Goal: Find specific page/section: Find specific page/section

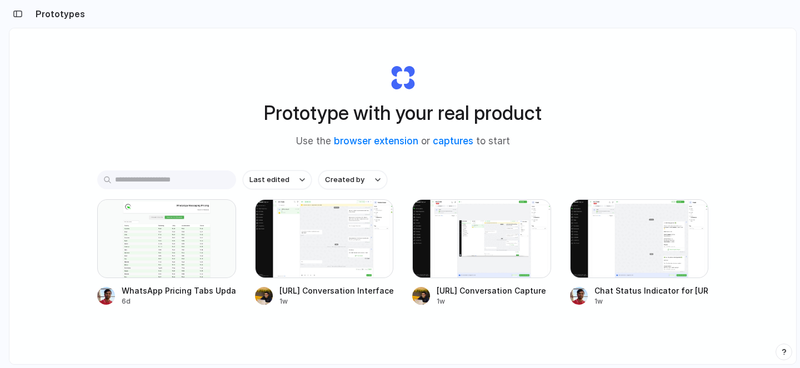
click at [313, 142] on span "Use the browser extension or captures to start" at bounding box center [403, 141] width 214 height 14
click at [378, 113] on h1 "Prototype with your real product" at bounding box center [403, 112] width 278 height 29
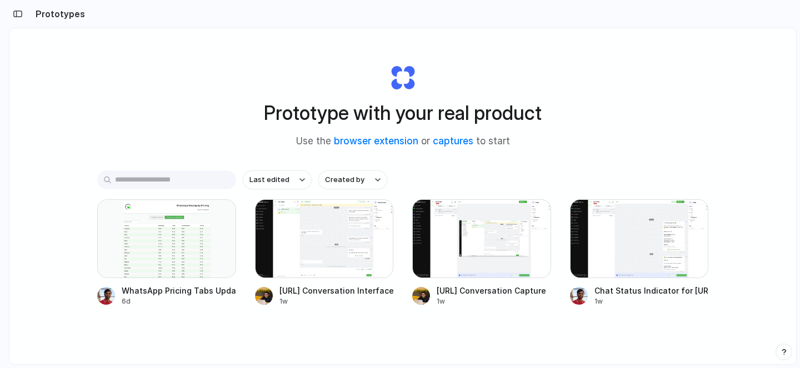
click at [378, 113] on h1 "Prototype with your real product" at bounding box center [403, 112] width 278 height 29
click at [480, 116] on h1 "Prototype with your real product" at bounding box center [403, 112] width 278 height 29
click at [485, 245] on div at bounding box center [481, 238] width 139 height 79
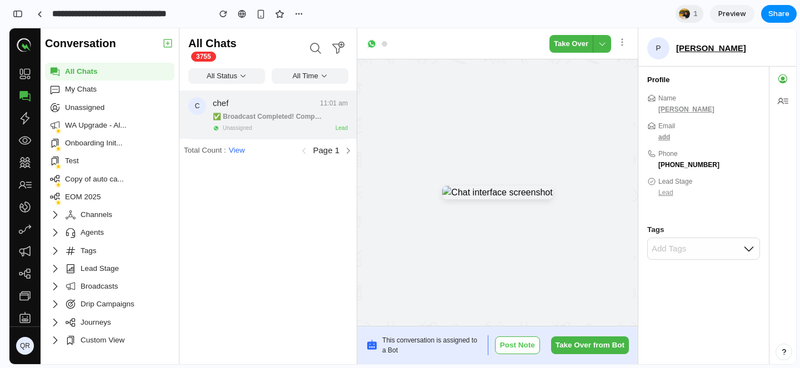
click at [474, 193] on img at bounding box center [497, 192] width 110 height 13
click at [303, 109] on h3 "chef" at bounding box center [263, 103] width 100 height 13
click at [295, 79] on div "All Time" at bounding box center [310, 76] width 77 height 16
click at [311, 49] on icon at bounding box center [315, 48] width 13 height 13
